Goal: Find specific page/section: Find specific page/section

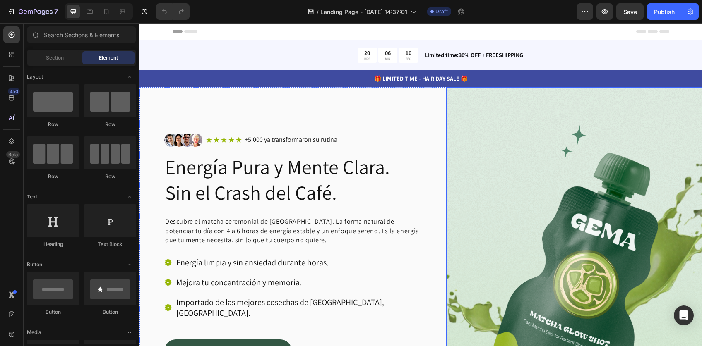
click at [564, 211] on img at bounding box center [574, 277] width 256 height 380
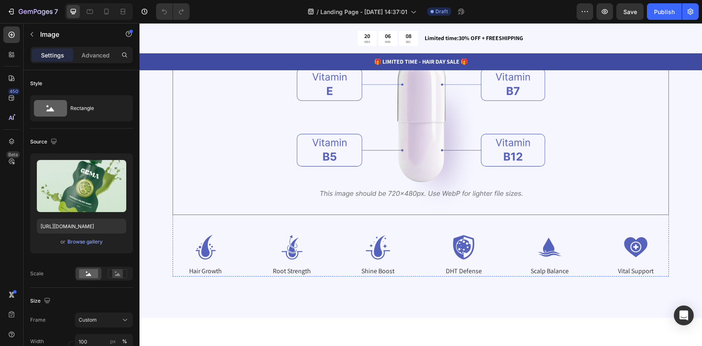
click at [404, 177] on img at bounding box center [421, 124] width 248 height 181
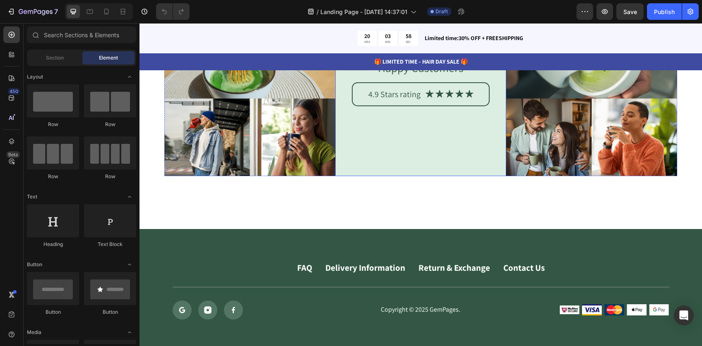
scroll to position [6443, 0]
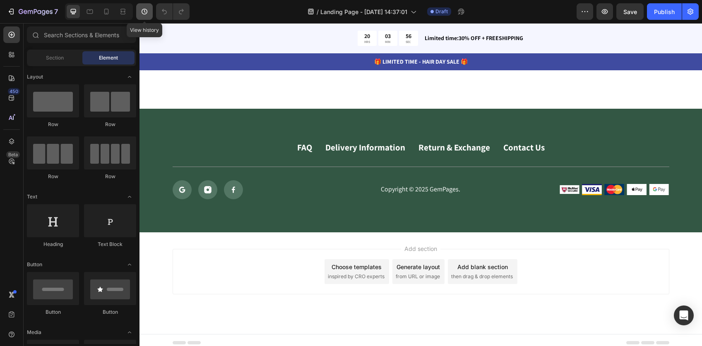
click at [151, 15] on button "button" at bounding box center [144, 11] width 17 height 17
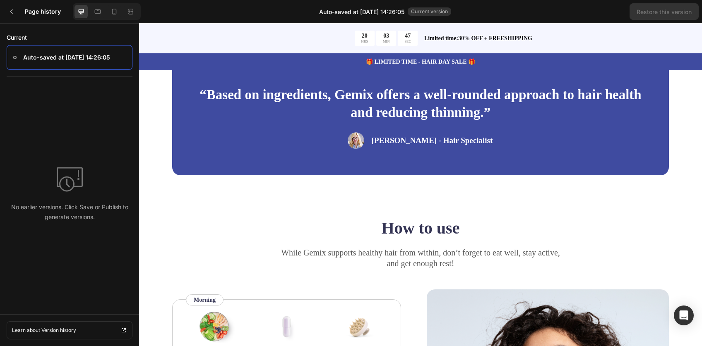
scroll to position [1169, 0]
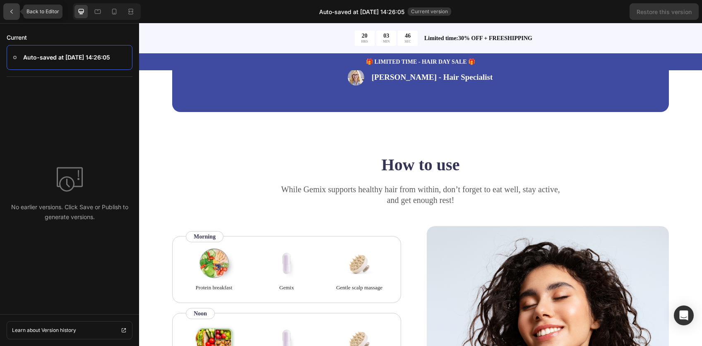
click at [14, 10] on icon at bounding box center [11, 11] width 7 height 7
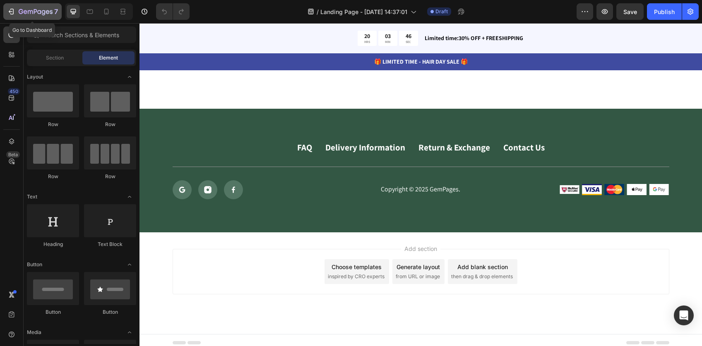
click at [16, 10] on div "7" at bounding box center [32, 12] width 51 height 10
